Goal: Find contact information: Find contact information

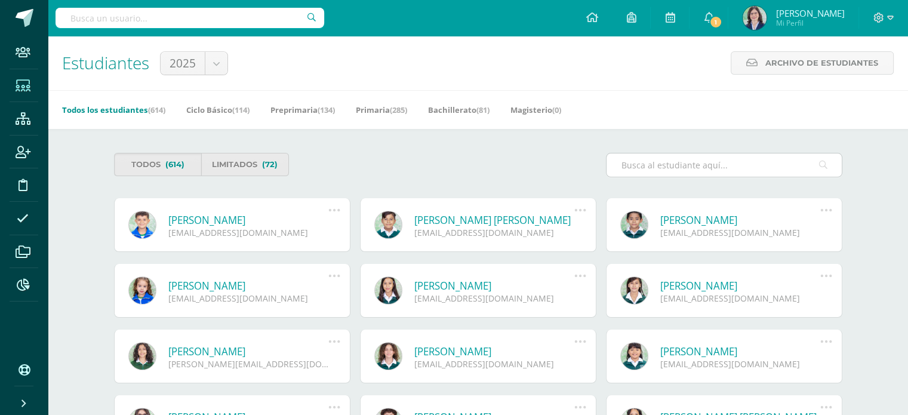
click at [632, 165] on input "text" at bounding box center [724, 164] width 235 height 23
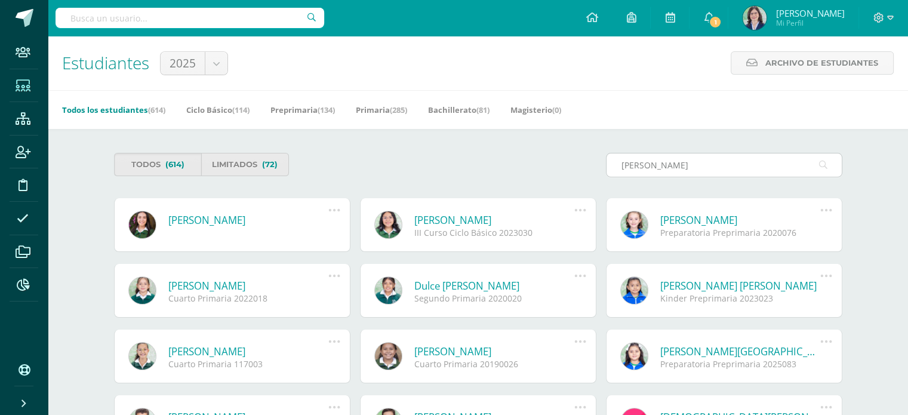
click at [700, 165] on input "marroquin" at bounding box center [724, 164] width 235 height 23
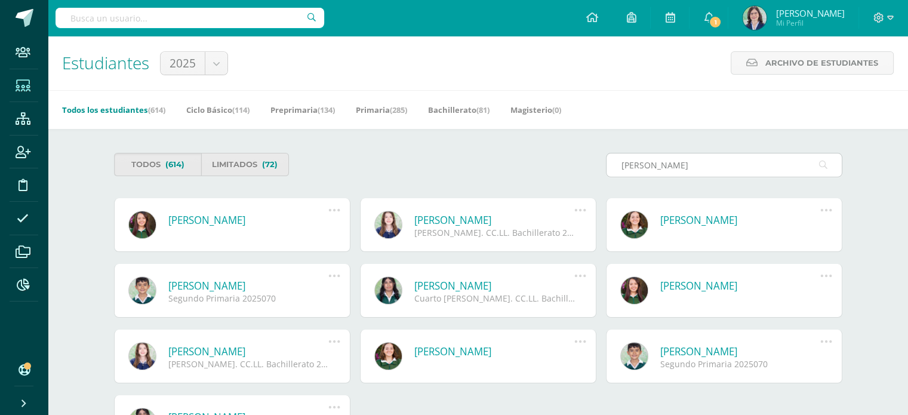
type input "marroquin pilo"
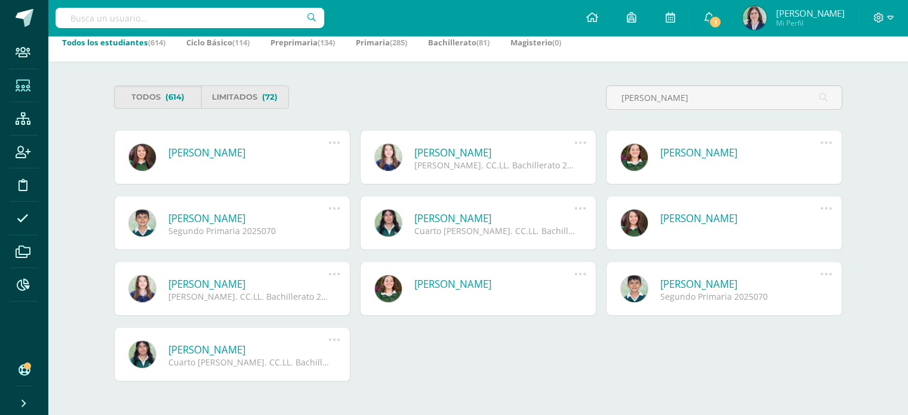
scroll to position [69, 0]
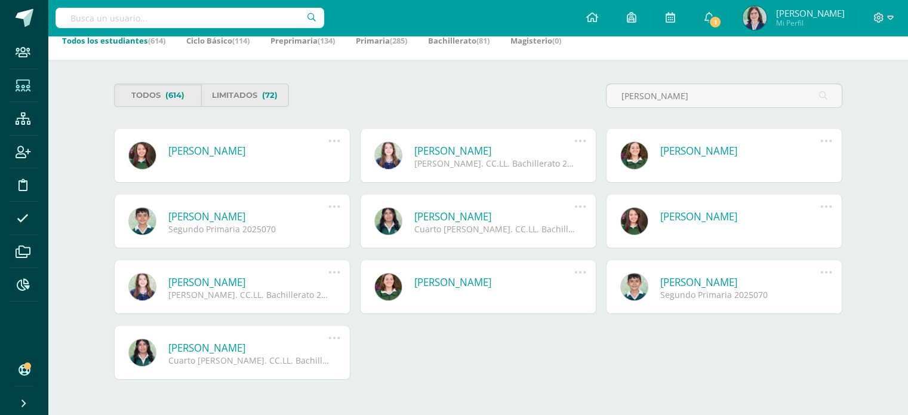
click at [509, 150] on link "[PERSON_NAME]" at bounding box center [494, 151] width 161 height 14
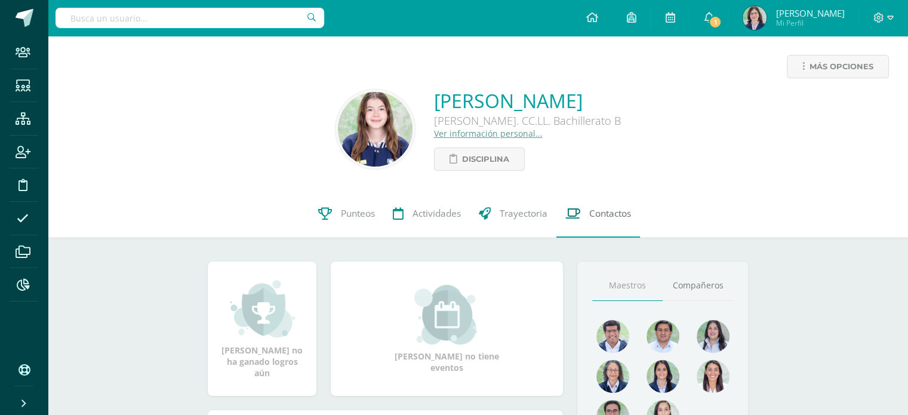
click at [614, 212] on span "Contactos" at bounding box center [610, 213] width 42 height 13
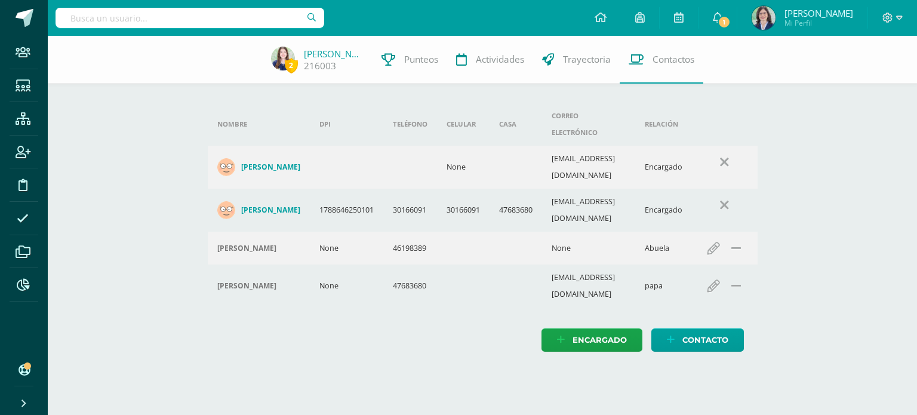
click at [263, 205] on h4 "Aura Veronica Cabrera Figueroa" at bounding box center [270, 210] width 59 height 10
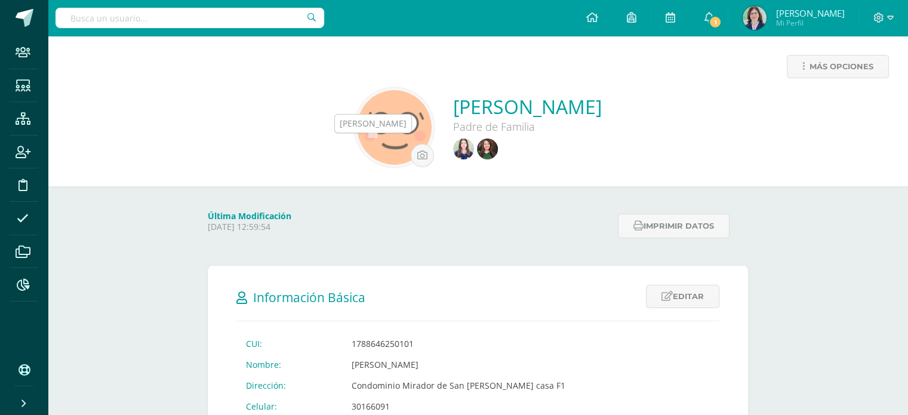
click at [453, 148] on img at bounding box center [463, 149] width 21 height 21
